Goal: Information Seeking & Learning: Stay updated

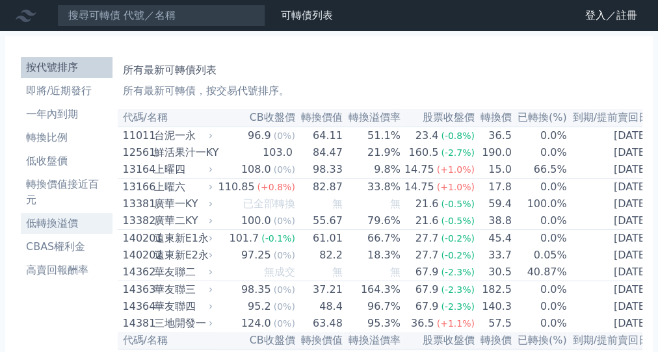
click at [70, 213] on link "低轉換溢價" at bounding box center [67, 223] width 92 height 21
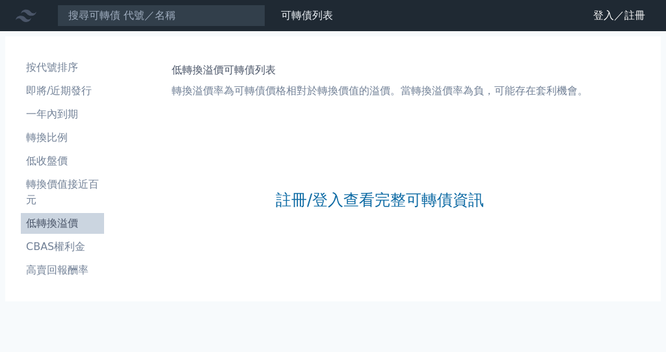
click at [90, 172] on ul "按代號排序 即將/近期發行 一年內到期 轉換比例 低收盤價 轉換價值接近百元 低轉換溢價 CBAS權利金 高賣回報酬率" at bounding box center [62, 169] width 83 height 224
click at [84, 155] on li "低收盤價" at bounding box center [62, 161] width 83 height 16
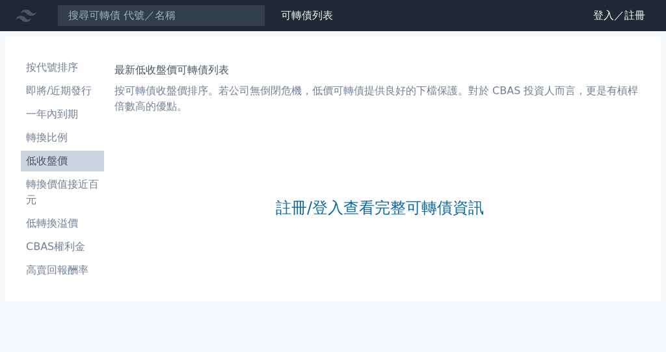
click at [66, 139] on li "轉換比例" at bounding box center [62, 138] width 83 height 16
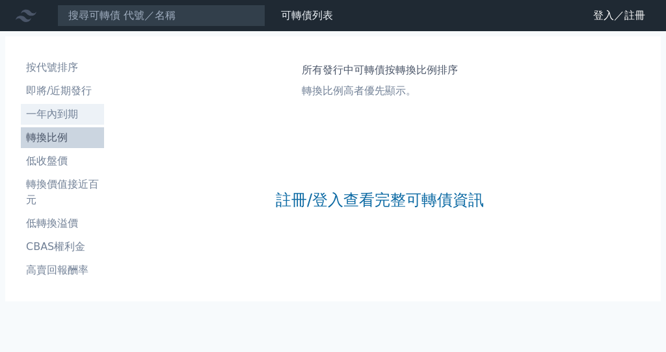
click at [68, 108] on li "一年內到期" at bounding box center [62, 115] width 83 height 16
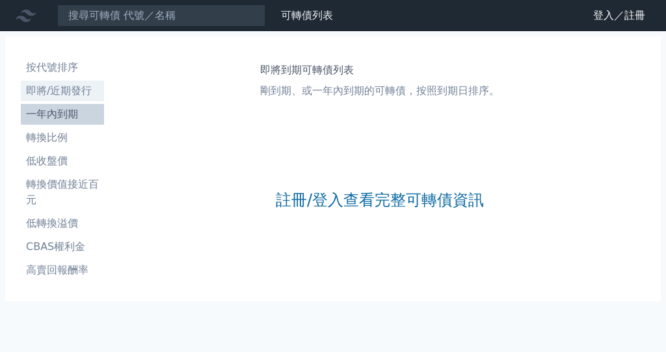
click at [71, 94] on li "即將/近期發行" at bounding box center [62, 91] width 83 height 16
